Goal: Book appointment/travel/reservation

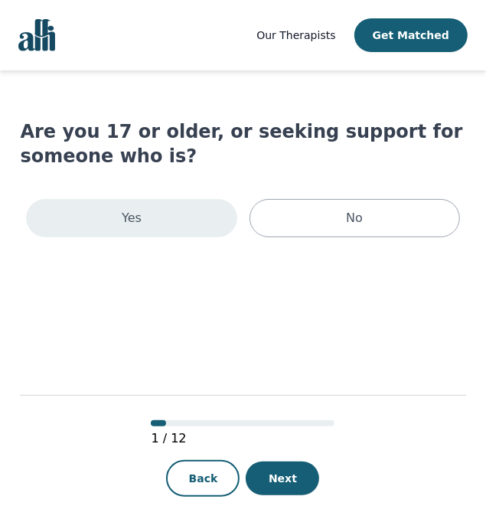
click at [230, 222] on div "Yes" at bounding box center [131, 218] width 210 height 38
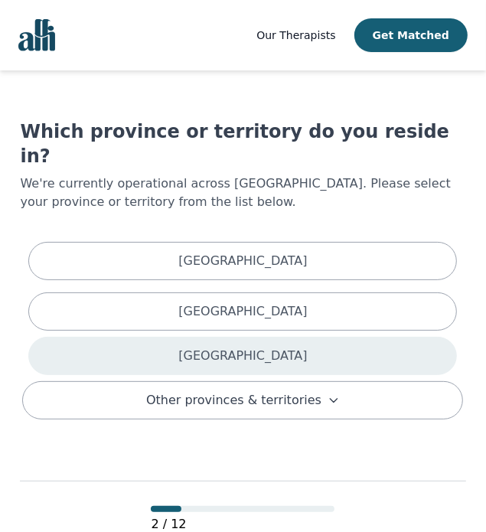
click at [249, 347] on p "[GEOGRAPHIC_DATA]" at bounding box center [242, 356] width 129 height 18
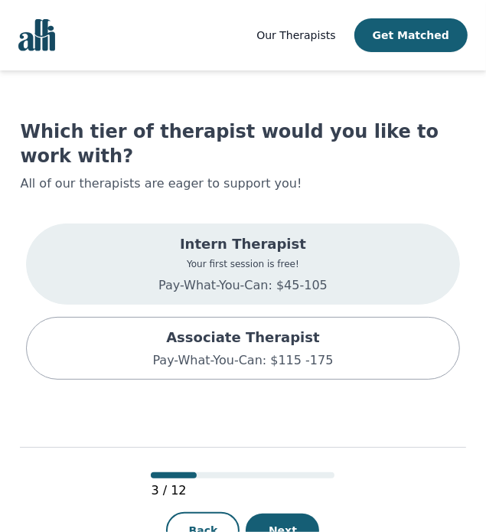
click at [323, 262] on div "Intern Therapist Your first session is free! Pay-What-You-Can: $45-105" at bounding box center [242, 263] width 433 height 81
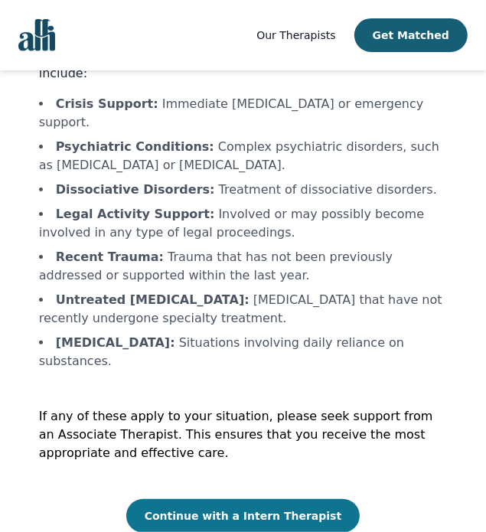
click at [236, 499] on button "Continue with a Intern Therapist" at bounding box center [243, 516] width 234 height 34
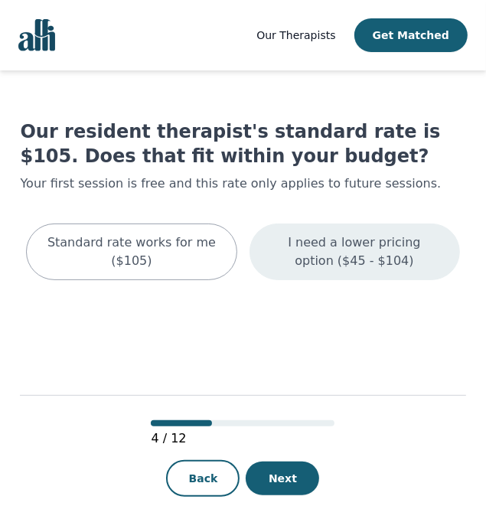
click at [400, 223] on div "Standard rate works for me ($105) I need a lower pricing option ($45 - $104)" at bounding box center [242, 251] width 445 height 69
click at [400, 223] on div "I need a lower pricing option ($45 - $104)" at bounding box center [354, 251] width 210 height 57
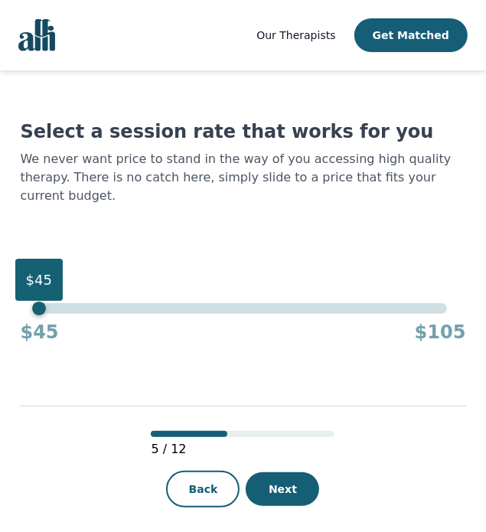
drag, startPoint x: 443, startPoint y: 290, endPoint x: -187, endPoint y: 308, distance: 629.8
click at [0, 308] on html "Our Therapists Get Matched Select a session rate that works for you We never wa…" at bounding box center [243, 272] width 486 height 544
click at [319, 479] on button "Next" at bounding box center [282, 489] width 73 height 34
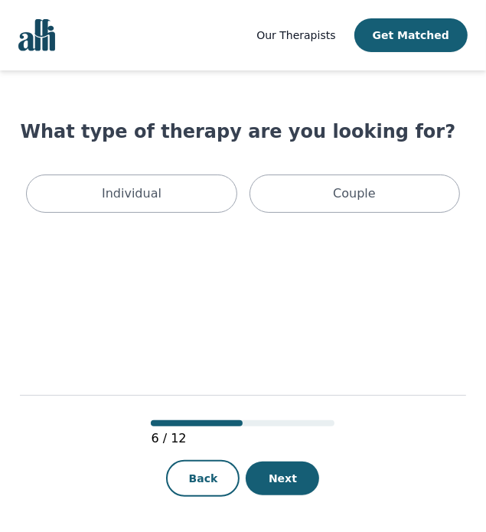
click at [172, 220] on main "What type of therapy are you looking for? Individual Couple 6 / 12 Back Next" at bounding box center [242, 301] width 445 height 463
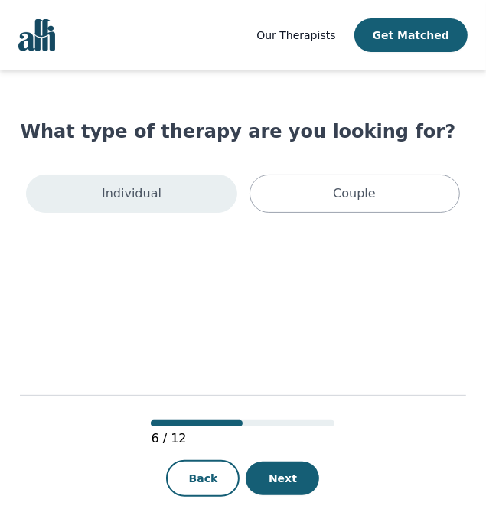
click at [166, 197] on div "Individual" at bounding box center [131, 193] width 210 height 38
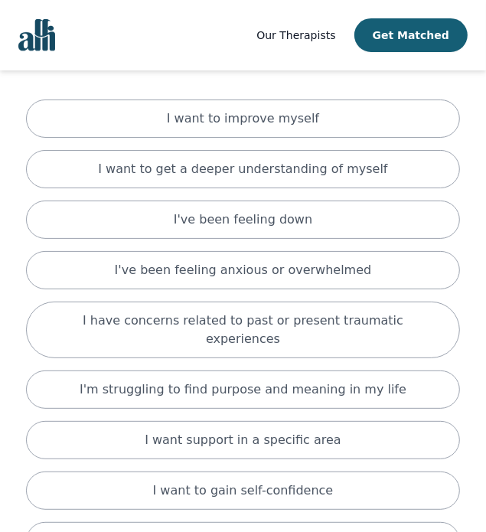
scroll to position [153, 0]
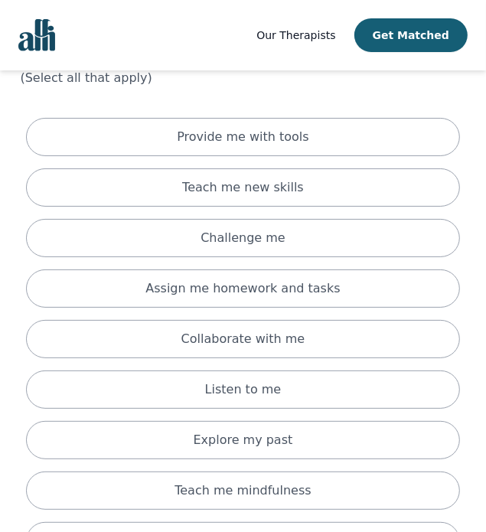
scroll to position [83, 0]
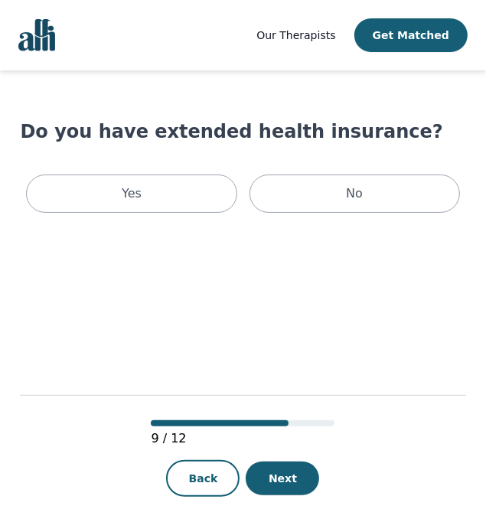
drag, startPoint x: 427, startPoint y: 469, endPoint x: 131, endPoint y: 351, distance: 318.6
click at [119, 353] on main "Do you have extended health insurance? Yes No 9 / 12 Back Next" at bounding box center [242, 301] width 445 height 463
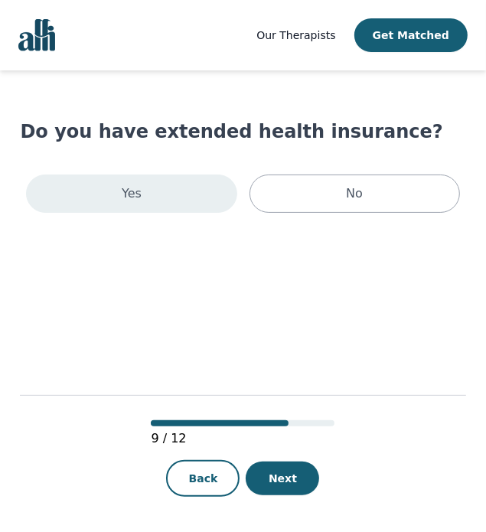
click at [171, 186] on div "Yes" at bounding box center [131, 193] width 210 height 38
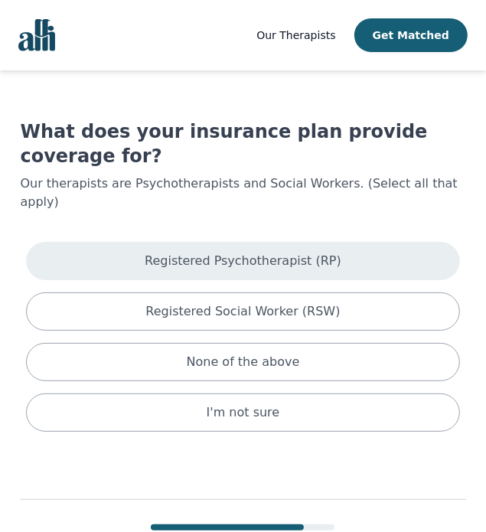
click at [125, 242] on div "Registered Psychotherapist (RP)" at bounding box center [242, 261] width 433 height 38
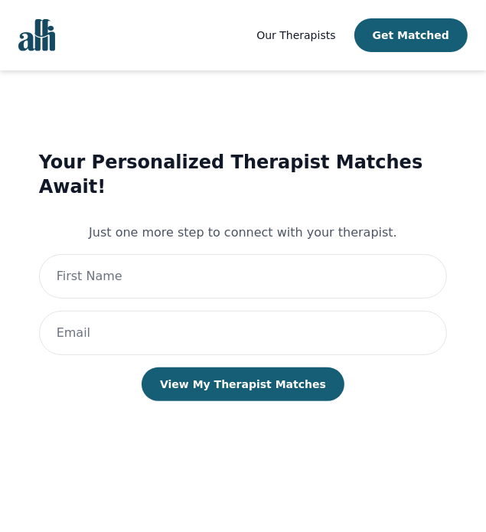
click at [432, 471] on main "Your Personalized Therapist Matches Await! Just one more step to connect with y…" at bounding box center [242, 301] width 445 height 463
click at [256, 273] on input "text" at bounding box center [243, 276] width 408 height 44
click at [330, 405] on div "Your Personalized Therapist Matches Await! Just one more step to connect with y…" at bounding box center [243, 291] width 408 height 282
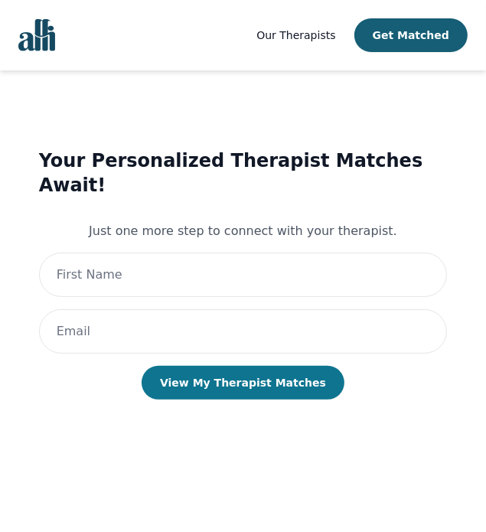
click at [273, 382] on button "View My Therapist Matches" at bounding box center [243, 383] width 203 height 34
